Goal: Information Seeking & Learning: Check status

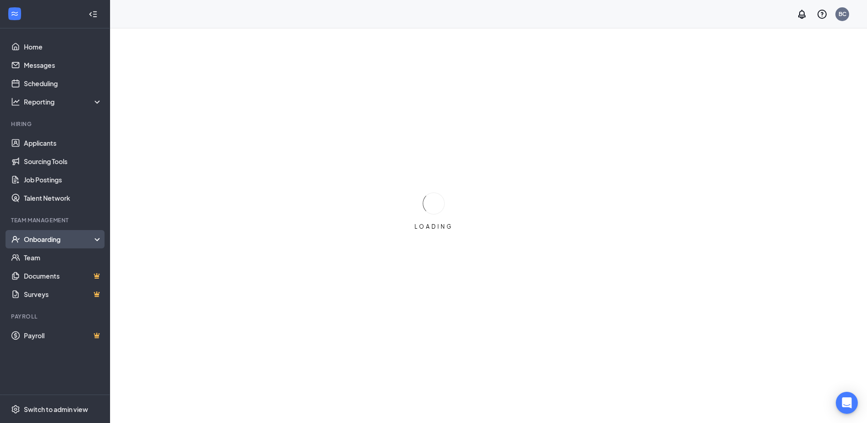
click at [56, 243] on div "Onboarding" at bounding box center [59, 239] width 71 height 9
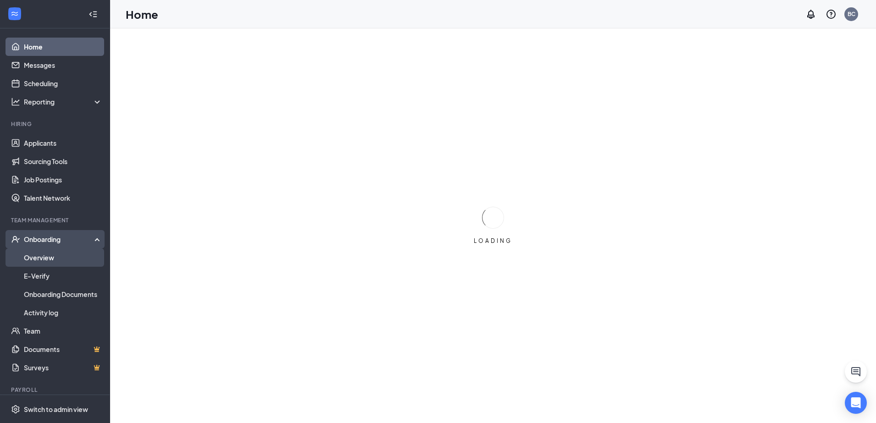
click at [55, 256] on link "Overview" at bounding box center [63, 258] width 78 height 18
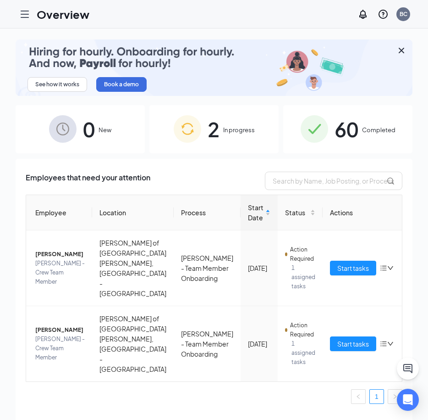
click at [321, 145] on div "60 Completed" at bounding box center [347, 129] width 129 height 48
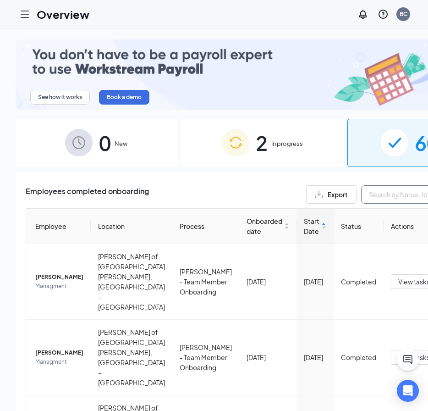
click at [361, 186] on input "text" at bounding box center [430, 194] width 138 height 18
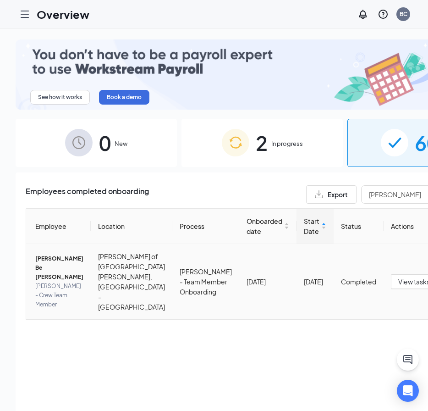
click at [67, 250] on td "[PERSON_NAME] Be [PERSON_NAME] [PERSON_NAME] - Crew Team Member" at bounding box center [58, 281] width 65 height 75
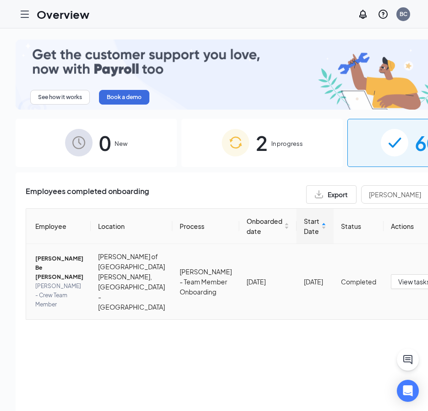
click at [46, 254] on span "[PERSON_NAME] Be [PERSON_NAME]" at bounding box center [59, 268] width 48 height 28
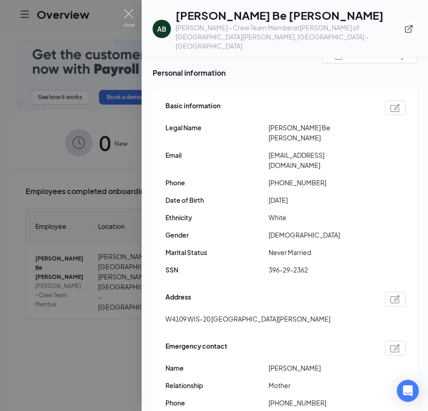
scroll to position [45, 0]
click at [128, 18] on img at bounding box center [128, 18] width 11 height 18
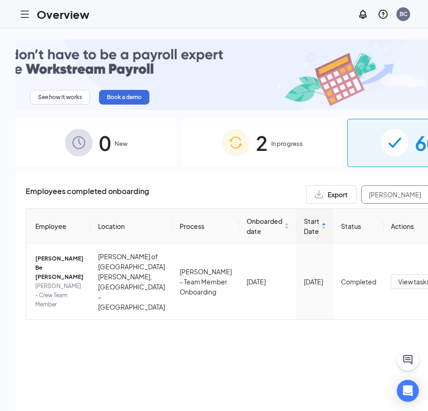
click at [361, 185] on input "[PERSON_NAME]" at bounding box center [430, 194] width 138 height 18
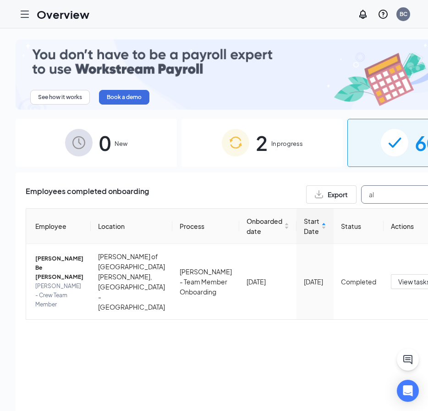
type input "a"
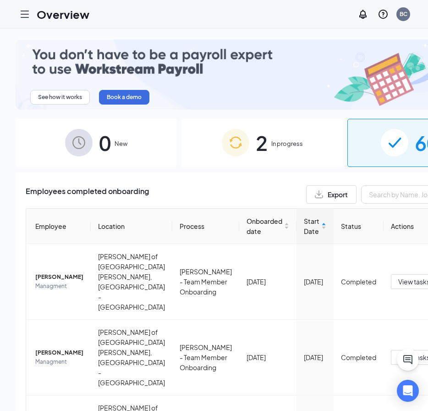
click at [272, 139] on span "In progress" at bounding box center [288, 143] width 32 height 9
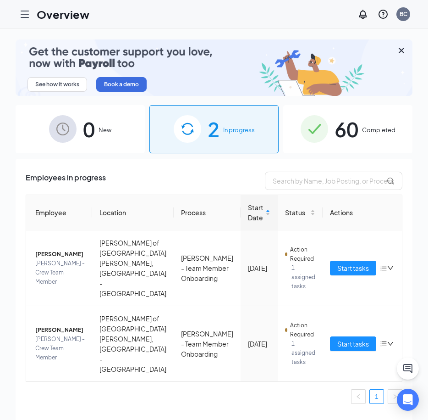
click at [339, 136] on span "60" at bounding box center [347, 129] width 24 height 32
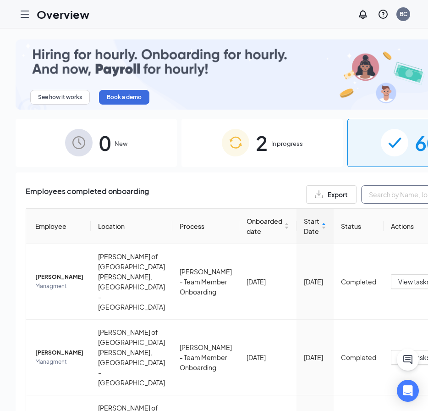
click at [361, 185] on input "text" at bounding box center [430, 194] width 138 height 18
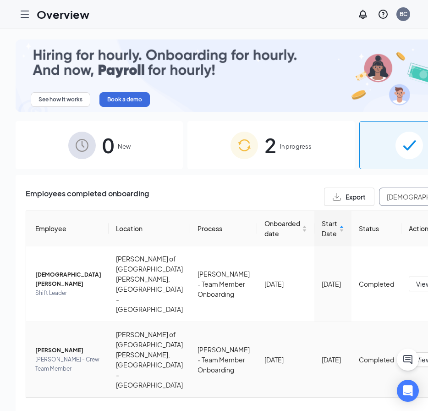
type input "[DEMOGRAPHIC_DATA]"
click at [52, 355] on span "[PERSON_NAME] - Crew Team Member" at bounding box center [68, 364] width 66 height 18
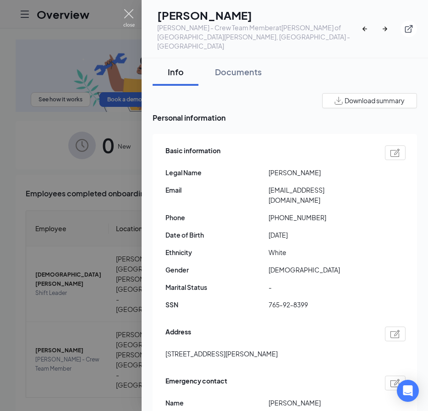
click at [128, 18] on img at bounding box center [128, 18] width 11 height 18
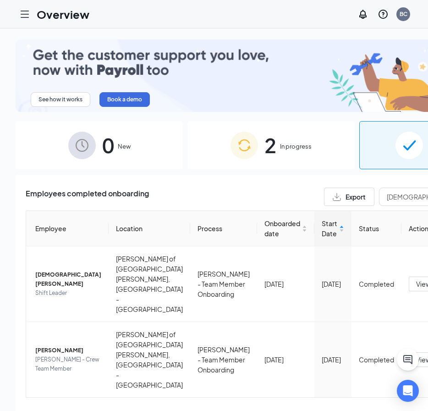
click at [231, 146] on img at bounding box center [245, 146] width 28 height 28
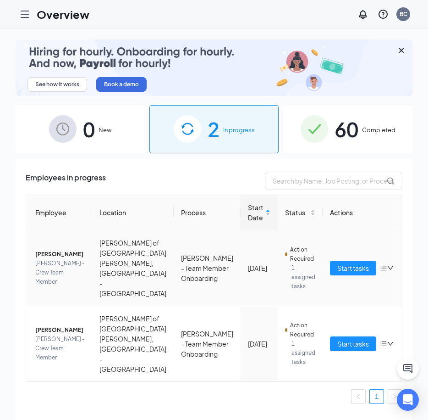
click at [70, 253] on span "[PERSON_NAME]" at bounding box center [60, 254] width 50 height 9
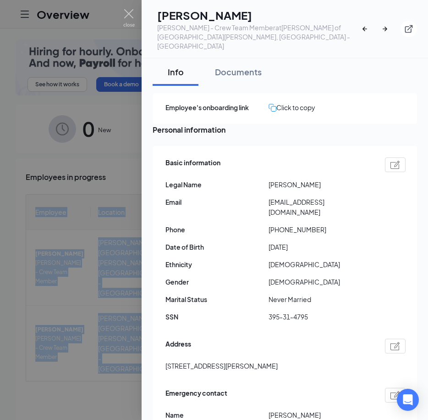
drag, startPoint x: 70, startPoint y: 253, endPoint x: -47, endPoint y: 233, distance: 118.5
click at [0, 233] on html "Overview [GEOGRAPHIC_DATA] See how it works Book a demo 0 New 2 In progress 60 …" at bounding box center [214, 210] width 428 height 420
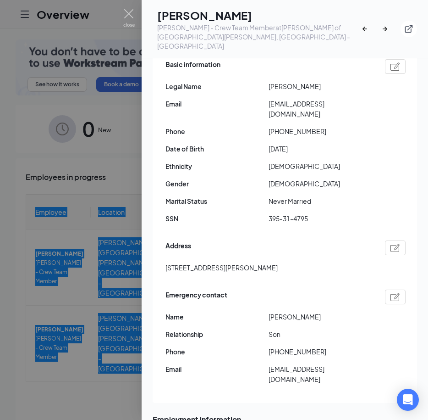
scroll to position [99, 0]
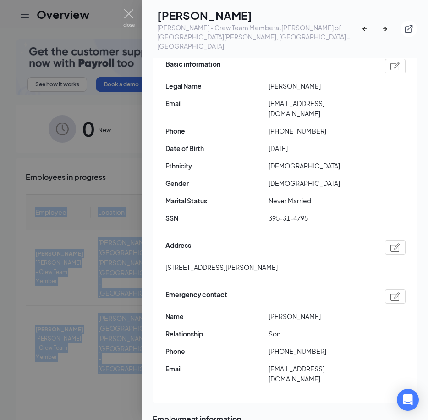
click at [135, 18] on div at bounding box center [214, 210] width 428 height 420
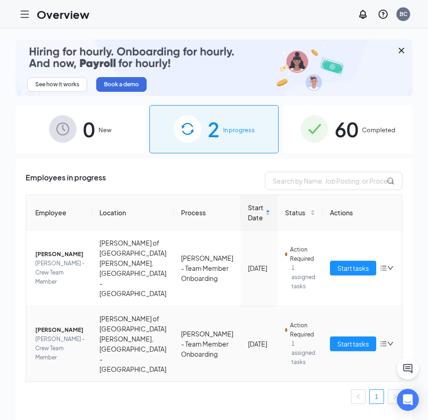
click at [50, 334] on span "[PERSON_NAME] - Crew Team Member" at bounding box center [60, 348] width 50 height 28
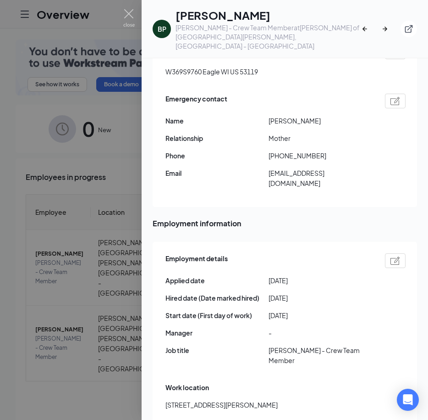
click at [166, 251] on div "Employment details Applied date [DATE] Hired date (Date marked hired) [DATE] St…" at bounding box center [286, 312] width 240 height 122
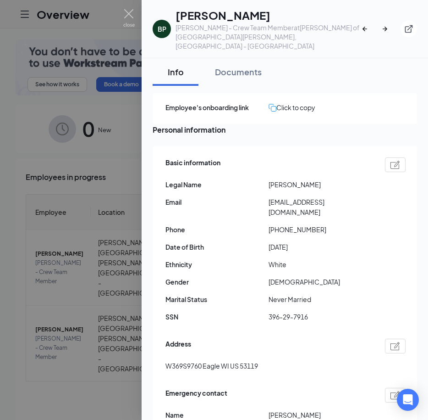
scroll to position [72, 0]
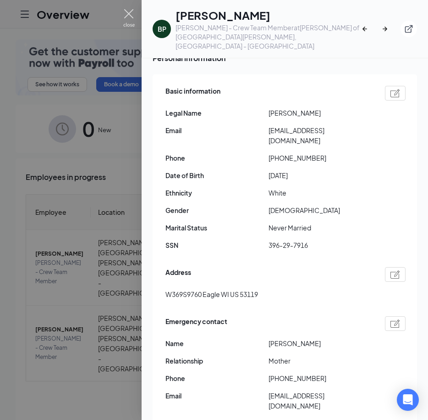
click at [134, 11] on img at bounding box center [128, 18] width 11 height 18
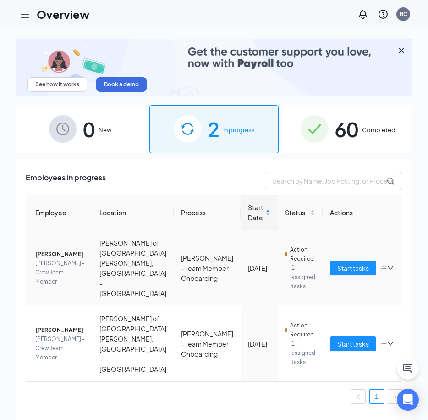
click at [85, 252] on span "[PERSON_NAME]" at bounding box center [60, 254] width 50 height 9
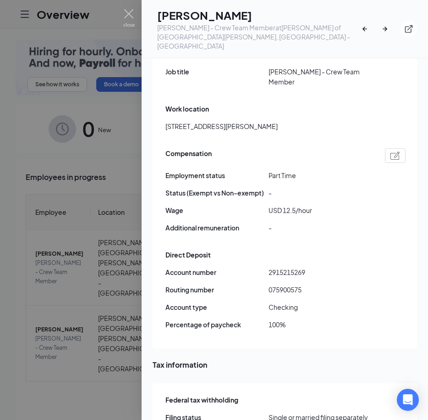
scroll to position [573, 0]
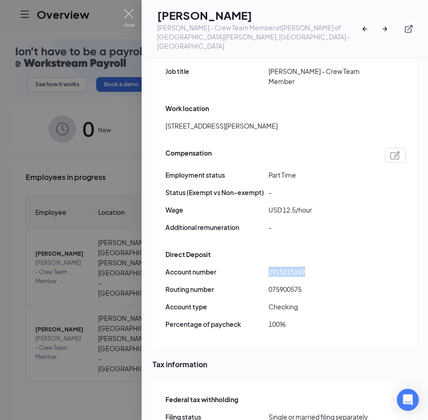
drag, startPoint x: 270, startPoint y: 242, endPoint x: 306, endPoint y: 248, distance: 36.7
click at [306, 267] on div "Account number [FINANCIAL_ID] Routing number [US_BANK_ROUTING_MICR] Account typ…" at bounding box center [286, 302] width 240 height 70
drag, startPoint x: 306, startPoint y: 248, endPoint x: 295, endPoint y: 241, distance: 12.9
copy span "2915215269"
click at [268, 284] on span "Routing number" at bounding box center [217, 289] width 103 height 10
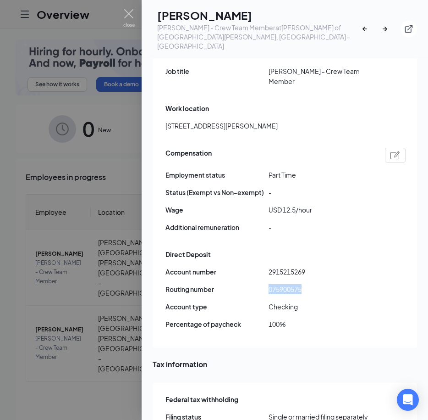
drag, startPoint x: 270, startPoint y: 259, endPoint x: 302, endPoint y: 264, distance: 32.4
click at [302, 267] on div "Account number [FINANCIAL_ID] Routing number [US_BANK_ROUTING_MICR] Account typ…" at bounding box center [286, 302] width 240 height 70
drag, startPoint x: 302, startPoint y: 264, endPoint x: 298, endPoint y: 259, distance: 5.9
copy span "075900575"
click at [127, 16] on img at bounding box center [128, 18] width 11 height 18
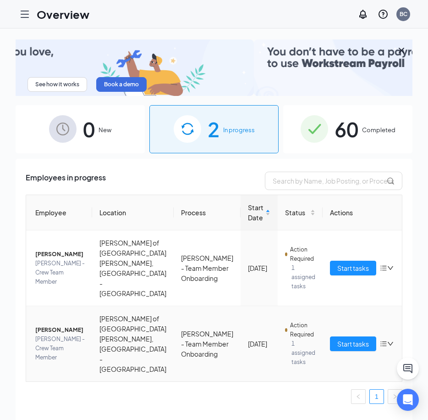
click at [89, 311] on td "[PERSON_NAME] - Crew Team Member" at bounding box center [59, 343] width 66 height 75
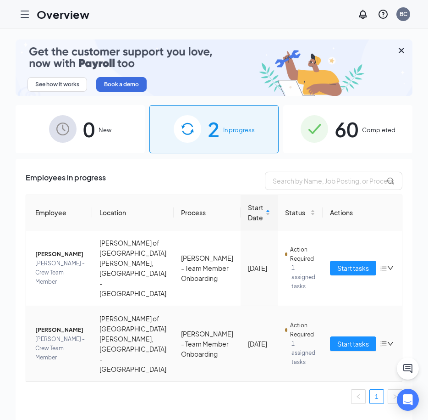
click at [66, 325] on span "[PERSON_NAME]" at bounding box center [60, 329] width 50 height 9
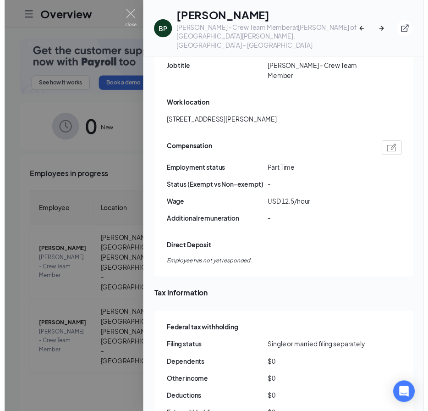
scroll to position [578, 0]
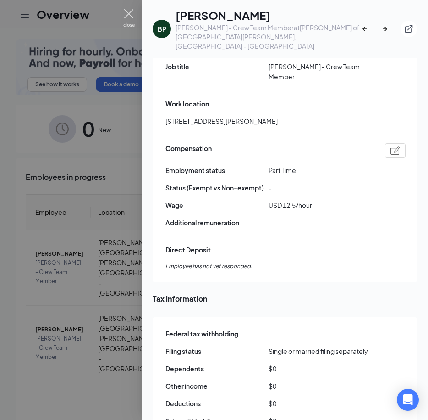
click at [125, 11] on img at bounding box center [128, 18] width 11 height 18
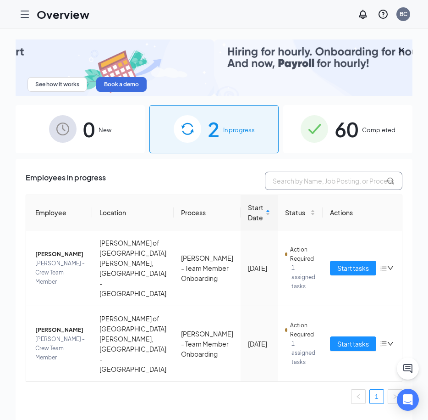
click at [307, 178] on input "text" at bounding box center [334, 181] width 138 height 18
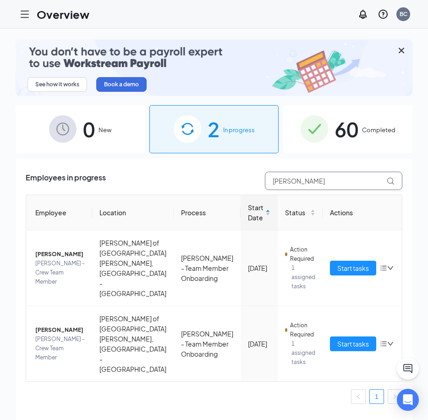
type input "[PERSON_NAME]"
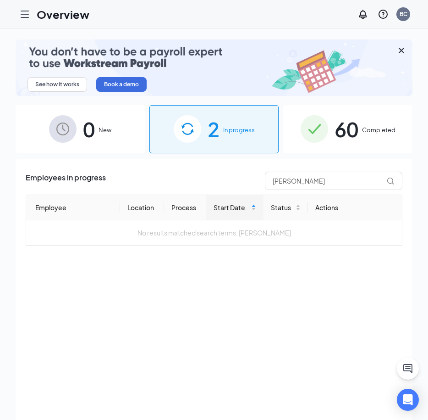
click at [320, 148] on div "60 Completed" at bounding box center [347, 129] width 129 height 48
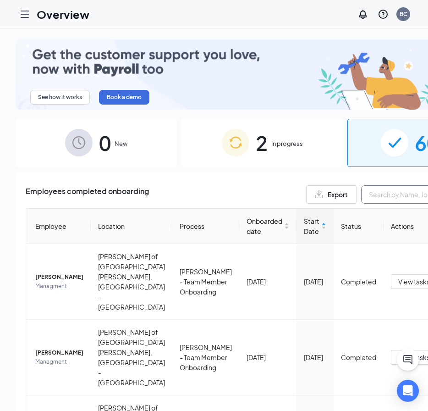
click at [361, 185] on input "text" at bounding box center [430, 194] width 138 height 18
type input "a"
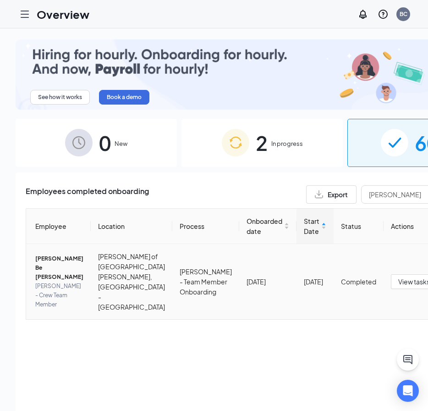
click at [54, 282] on span "[PERSON_NAME] - Crew Team Member" at bounding box center [59, 296] width 48 height 28
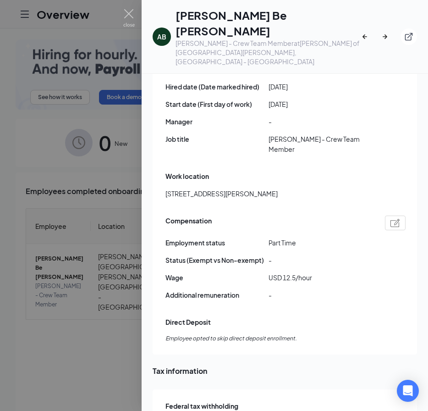
scroll to position [520, 0]
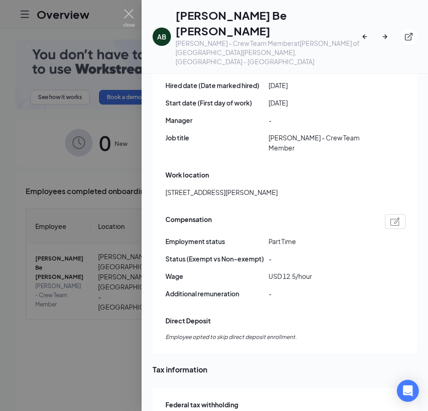
click at [100, 353] on div at bounding box center [214, 205] width 428 height 411
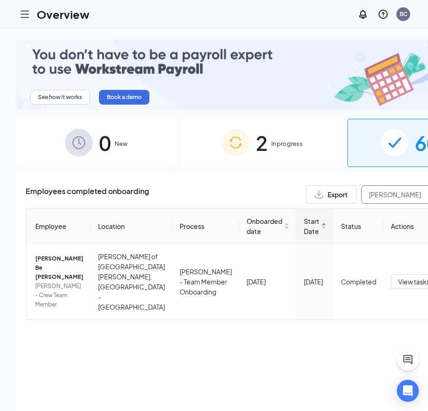
click at [361, 188] on input "[PERSON_NAME]" at bounding box center [430, 194] width 138 height 18
type input "a"
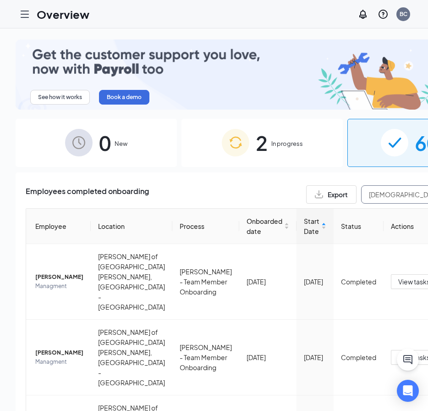
type input "[DEMOGRAPHIC_DATA]"
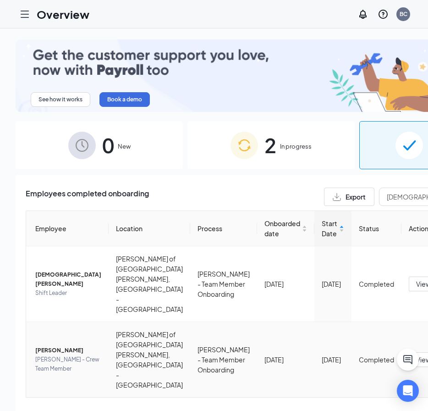
click at [59, 355] on span "[PERSON_NAME] - Crew Team Member" at bounding box center [68, 364] width 66 height 18
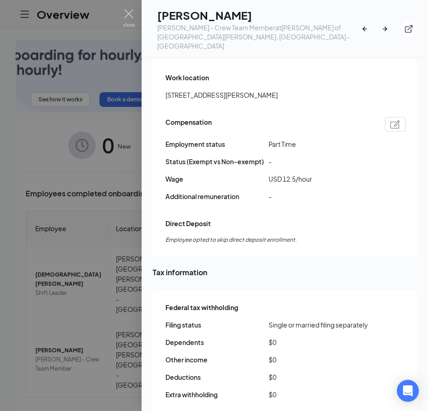
scroll to position [592, 0]
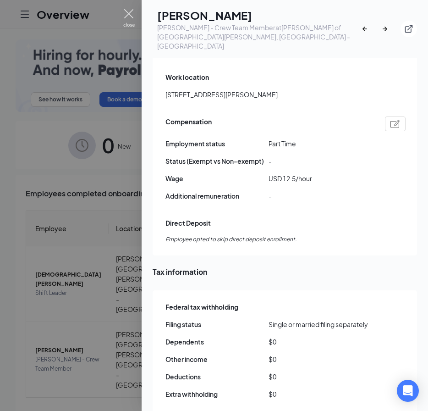
click at [131, 13] on img at bounding box center [128, 18] width 11 height 18
